Goal: Task Accomplishment & Management: Manage account settings

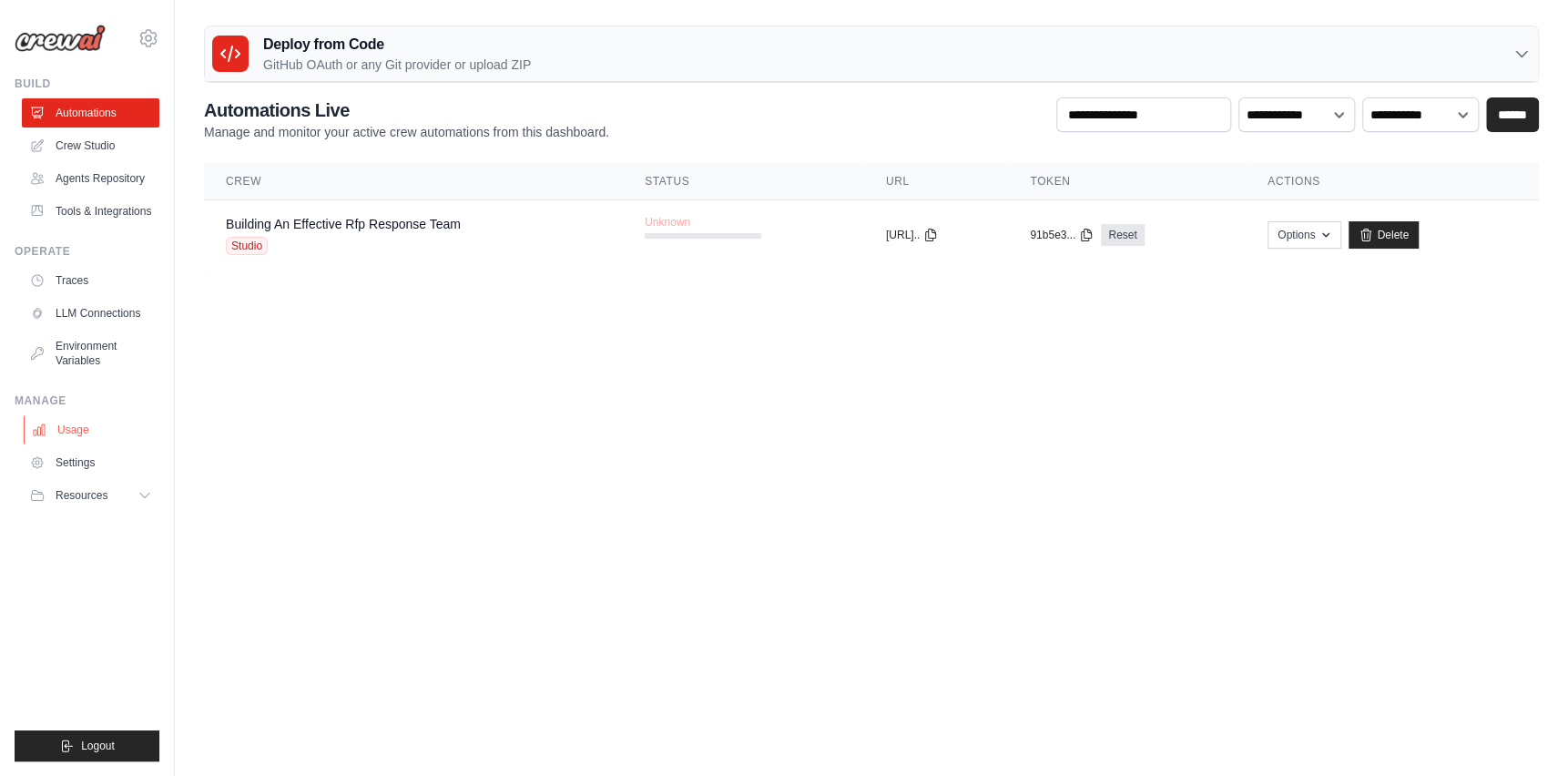
click at [42, 428] on icon at bounding box center [38, 430] width 15 height 15
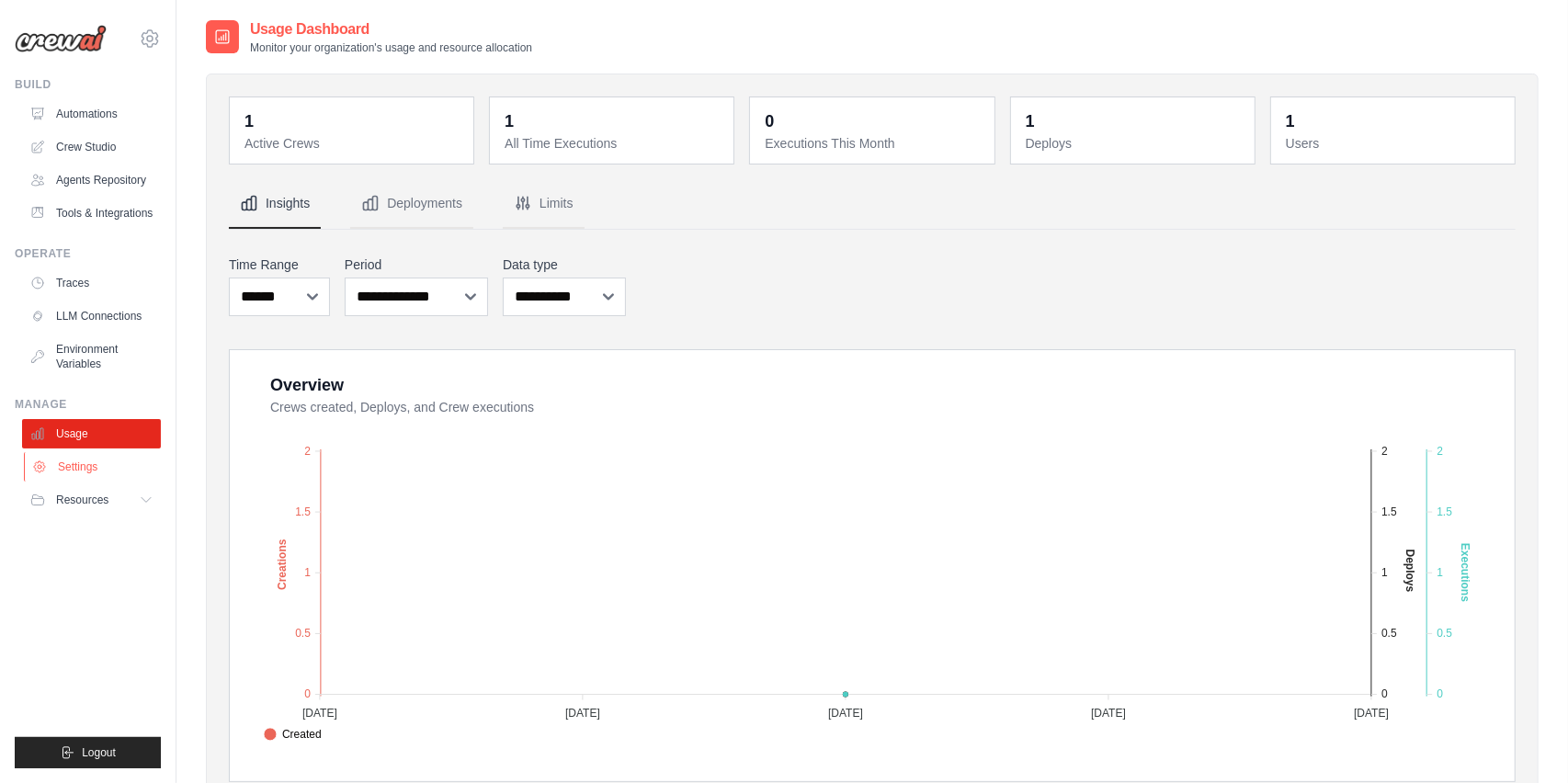
click at [46, 458] on link "Settings" at bounding box center [94, 468] width 139 height 30
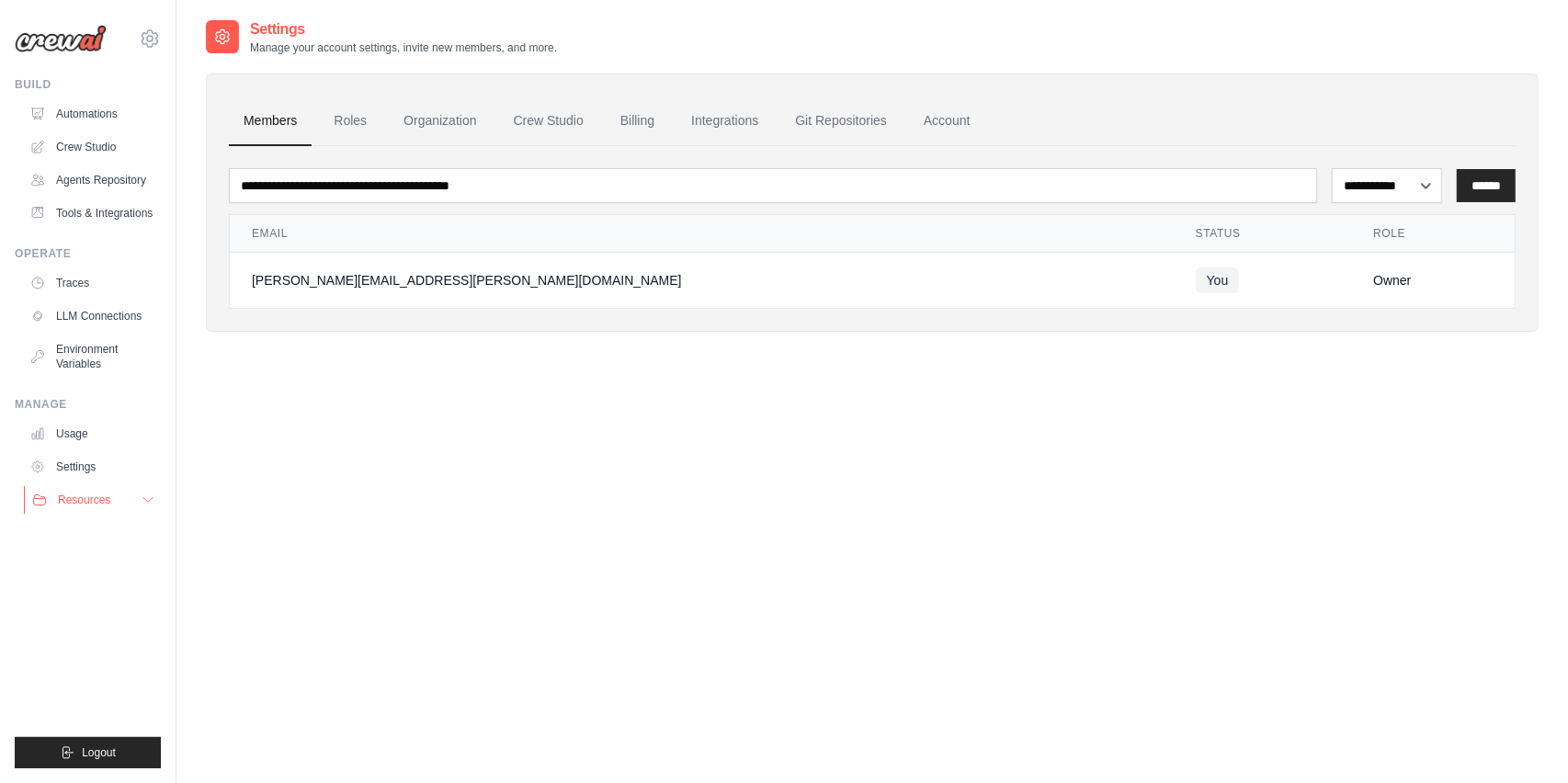
click at [67, 493] on span "Resources" at bounding box center [84, 499] width 53 height 15
click at [152, 34] on icon at bounding box center [150, 39] width 22 height 22
click at [181, 118] on span "Settings" at bounding box center [228, 113] width 145 height 18
click at [562, 126] on link "Crew Studio" at bounding box center [549, 121] width 99 height 50
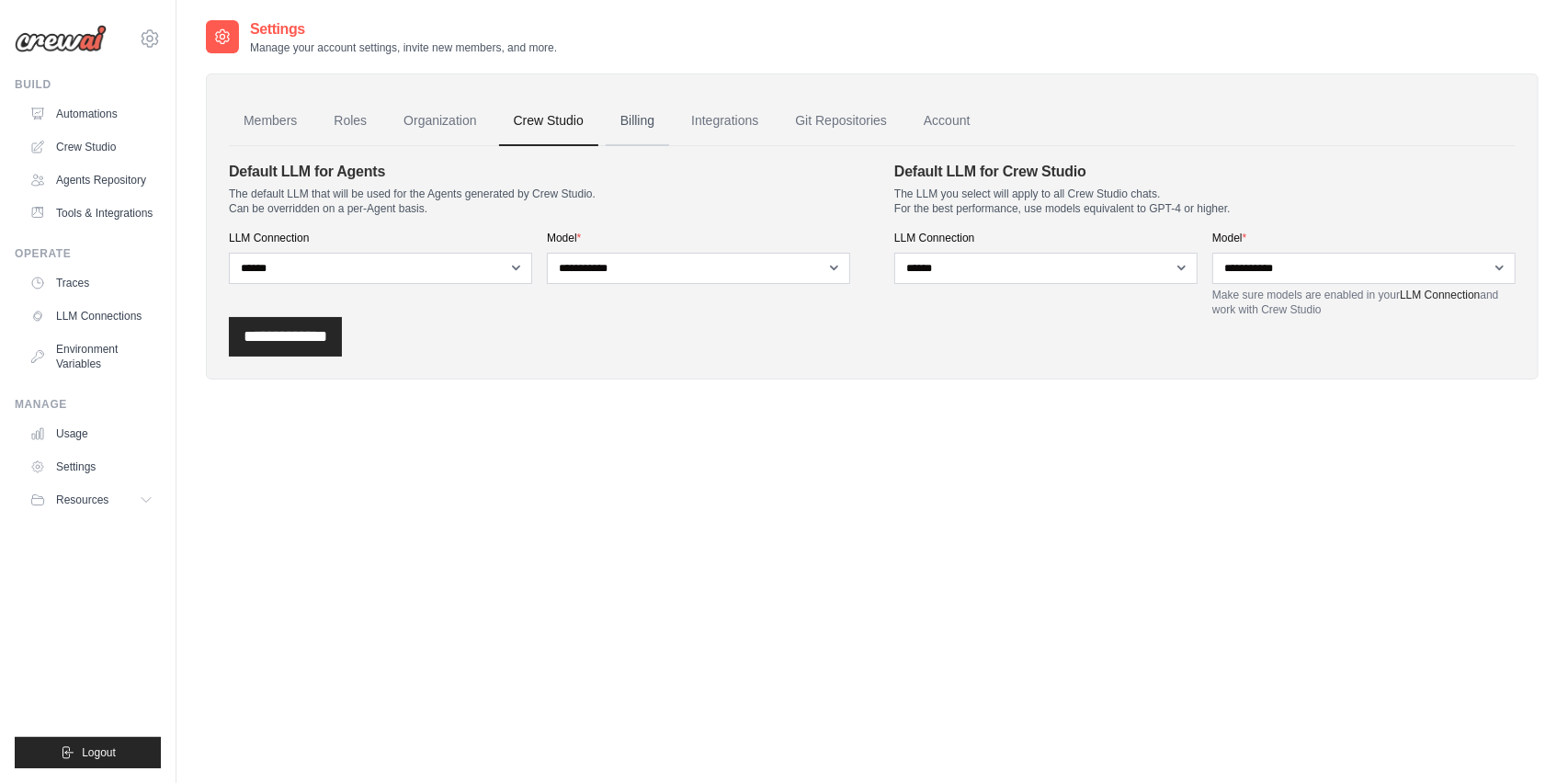
click at [650, 119] on link "Billing" at bounding box center [638, 121] width 64 height 50
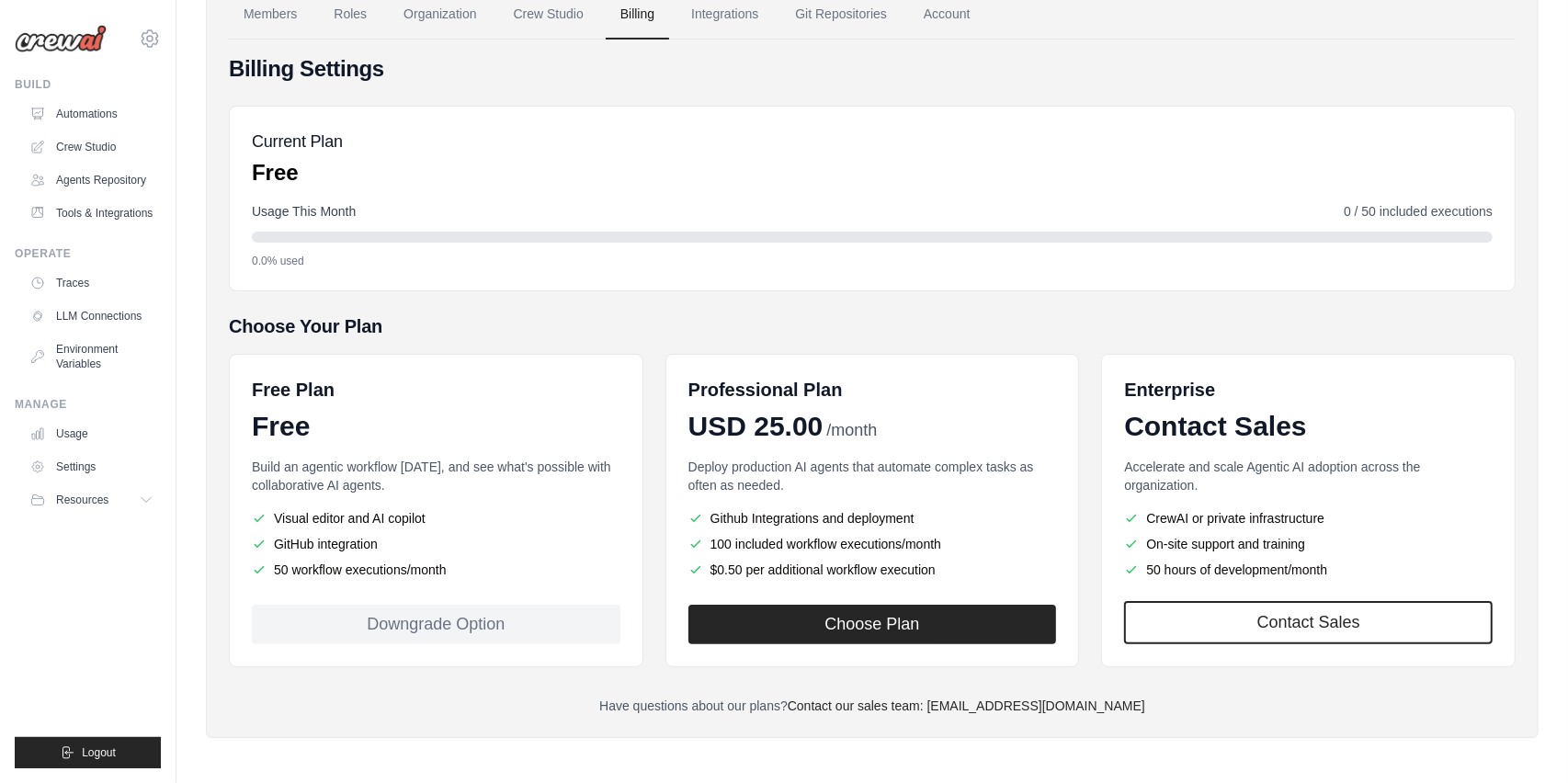
scroll to position [107, 0]
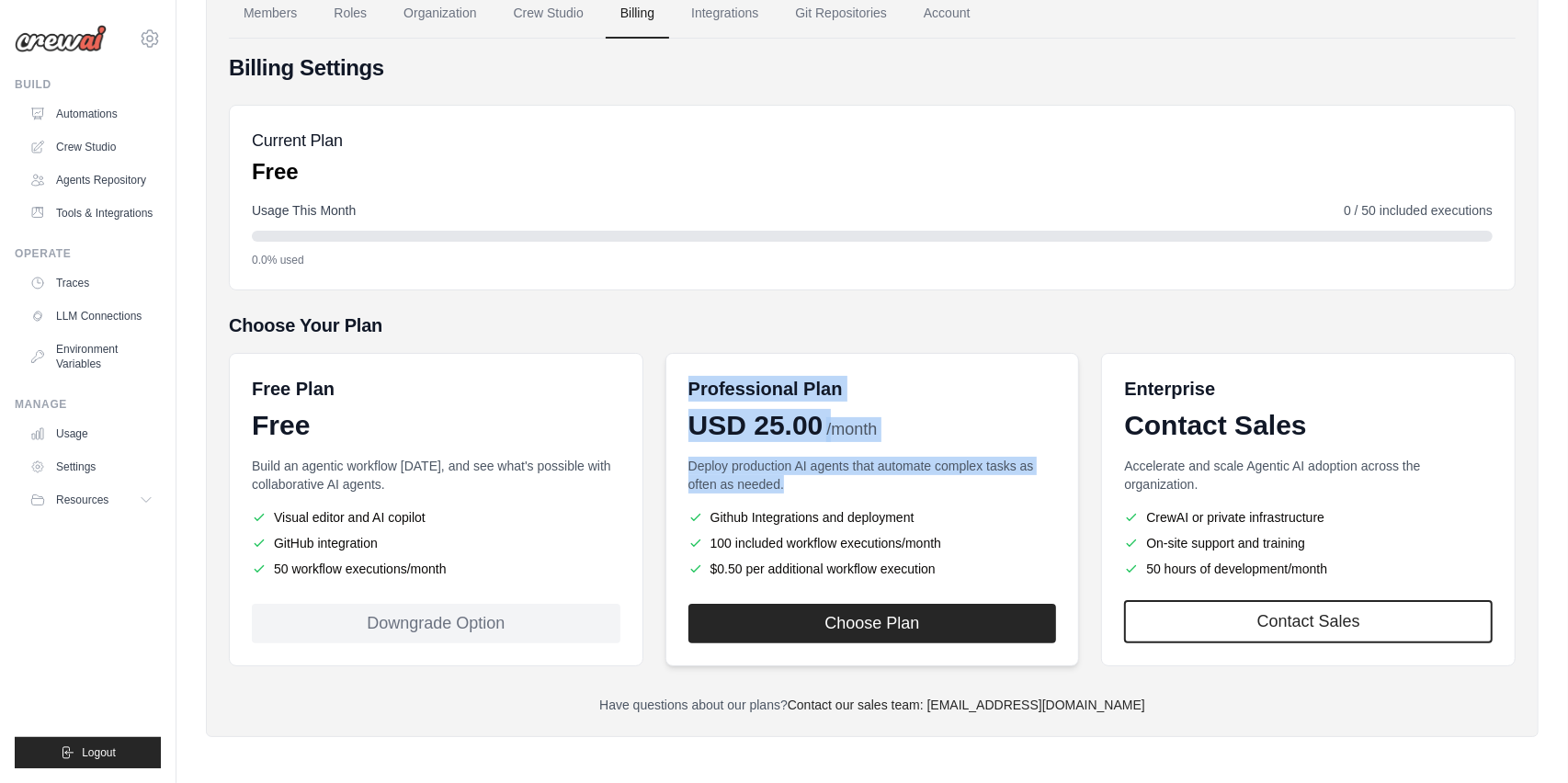
drag, startPoint x: 682, startPoint y: 377, endPoint x: 943, endPoint y: 486, distance: 282.8
click at [943, 486] on div "Professional Plan USD 25.00 /month Deploy production AI agents that automate co…" at bounding box center [873, 509] width 415 height 313
click at [659, 466] on div "Free Plan Free Build an agentic workflow today, and see what's possible with co…" at bounding box center [872, 509] width 1286 height 313
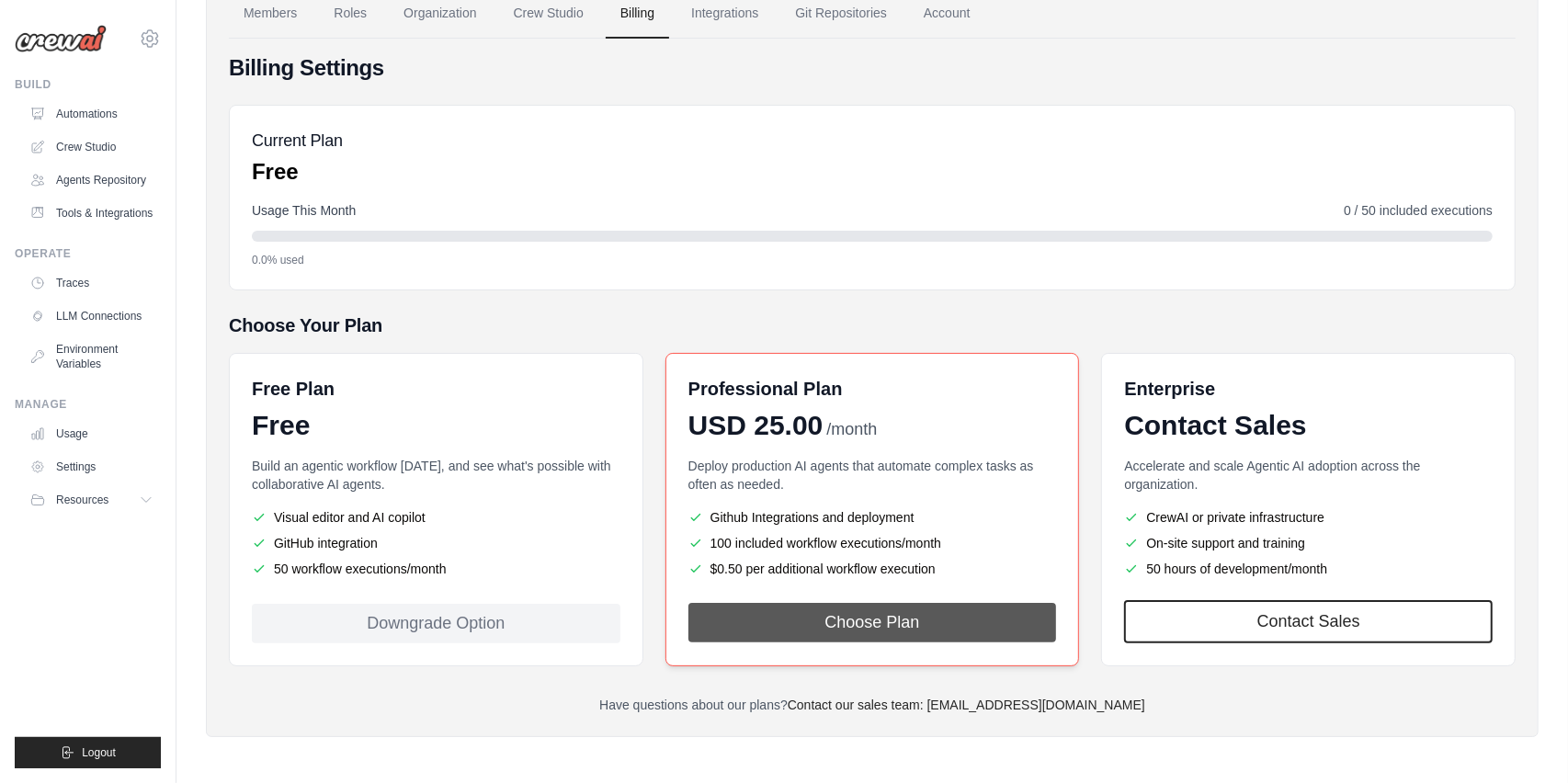
click at [797, 629] on button "Choose Plan" at bounding box center [873, 623] width 368 height 40
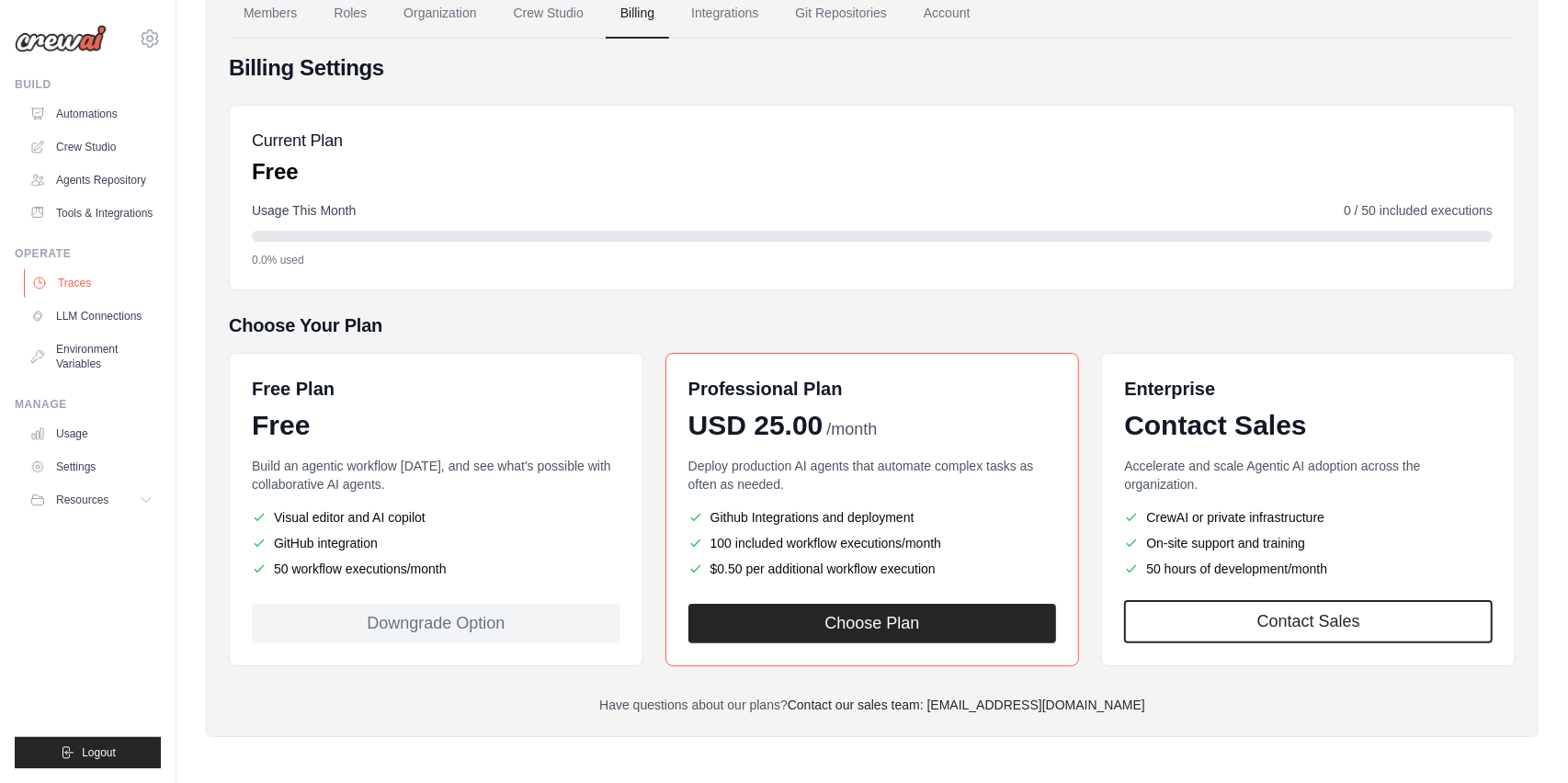
click at [67, 279] on link "Traces" at bounding box center [94, 284] width 139 height 30
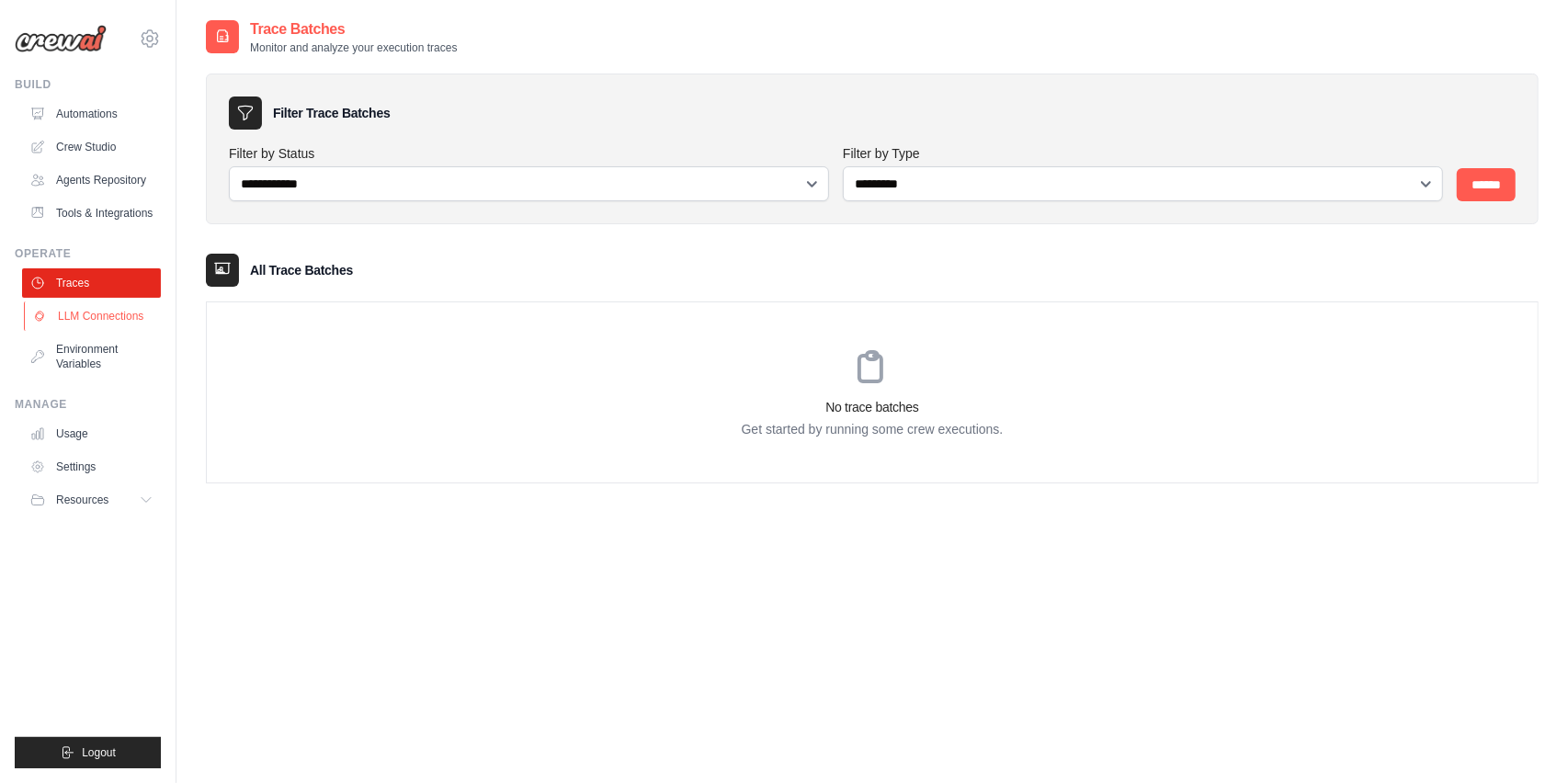
click at [79, 309] on link "LLM Connections" at bounding box center [94, 316] width 139 height 30
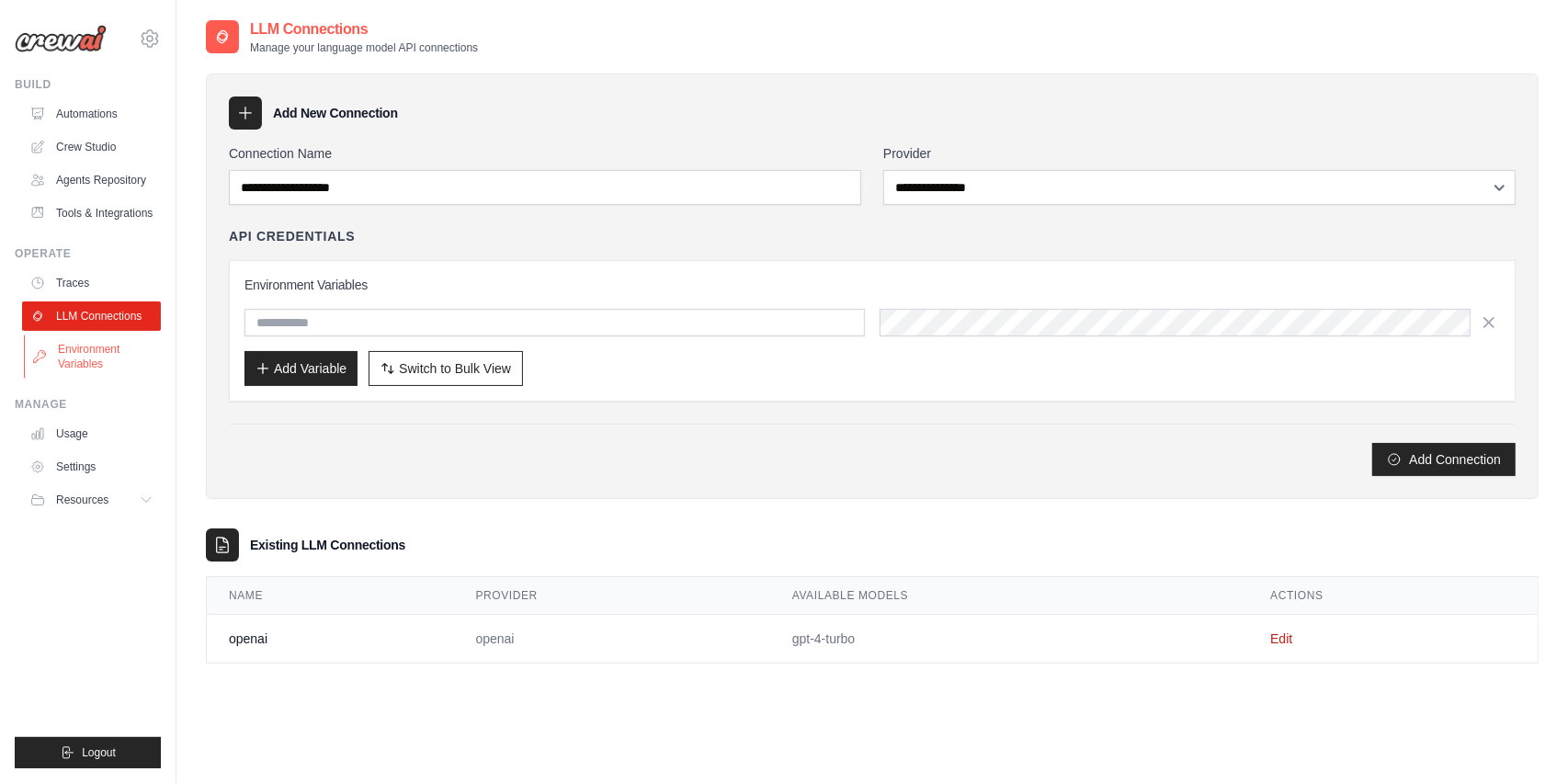
click at [52, 364] on link "Environment Variables" at bounding box center [94, 356] width 139 height 44
